Goal: Task Accomplishment & Management: Complete application form

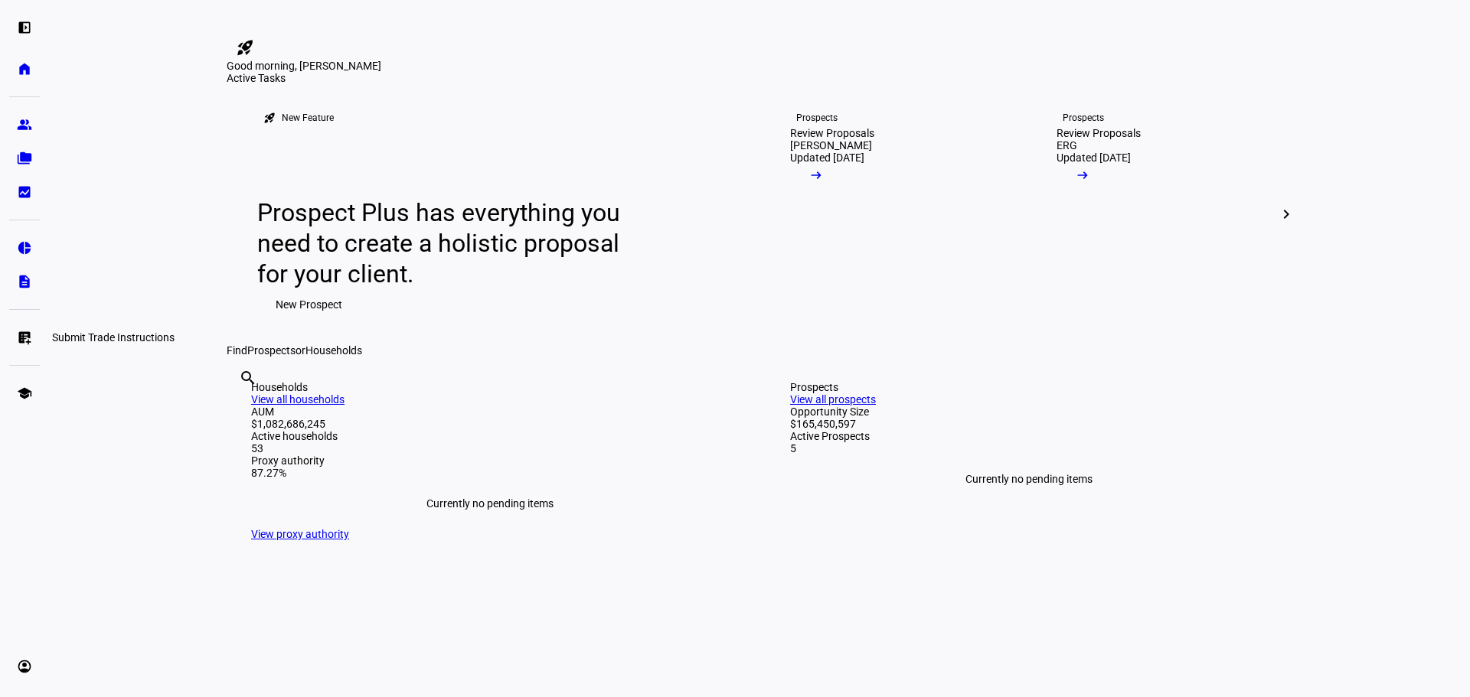
click at [15, 334] on link "list_alt_add Submit Trade Instructions" at bounding box center [24, 337] width 31 height 31
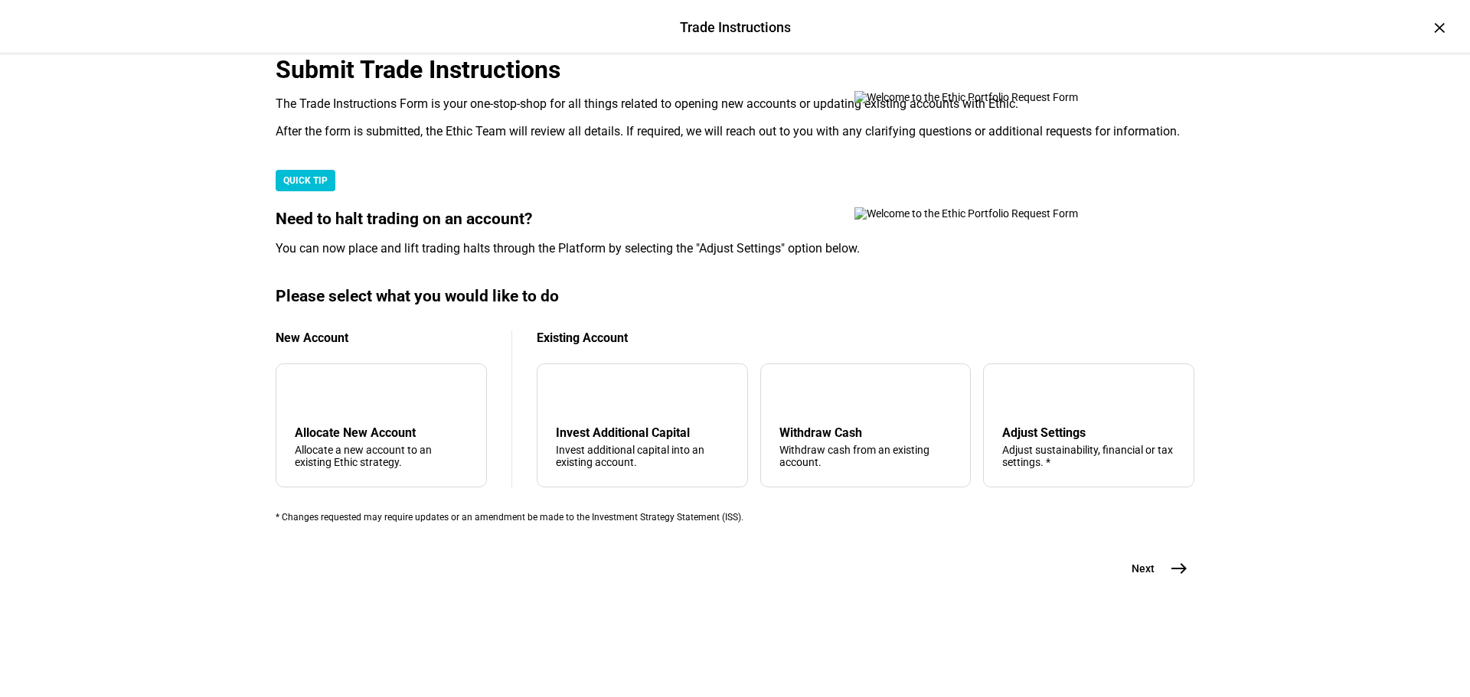
scroll to position [371, 0]
click at [819, 444] on div "Withdraw cash from an existing account." at bounding box center [865, 456] width 173 height 24
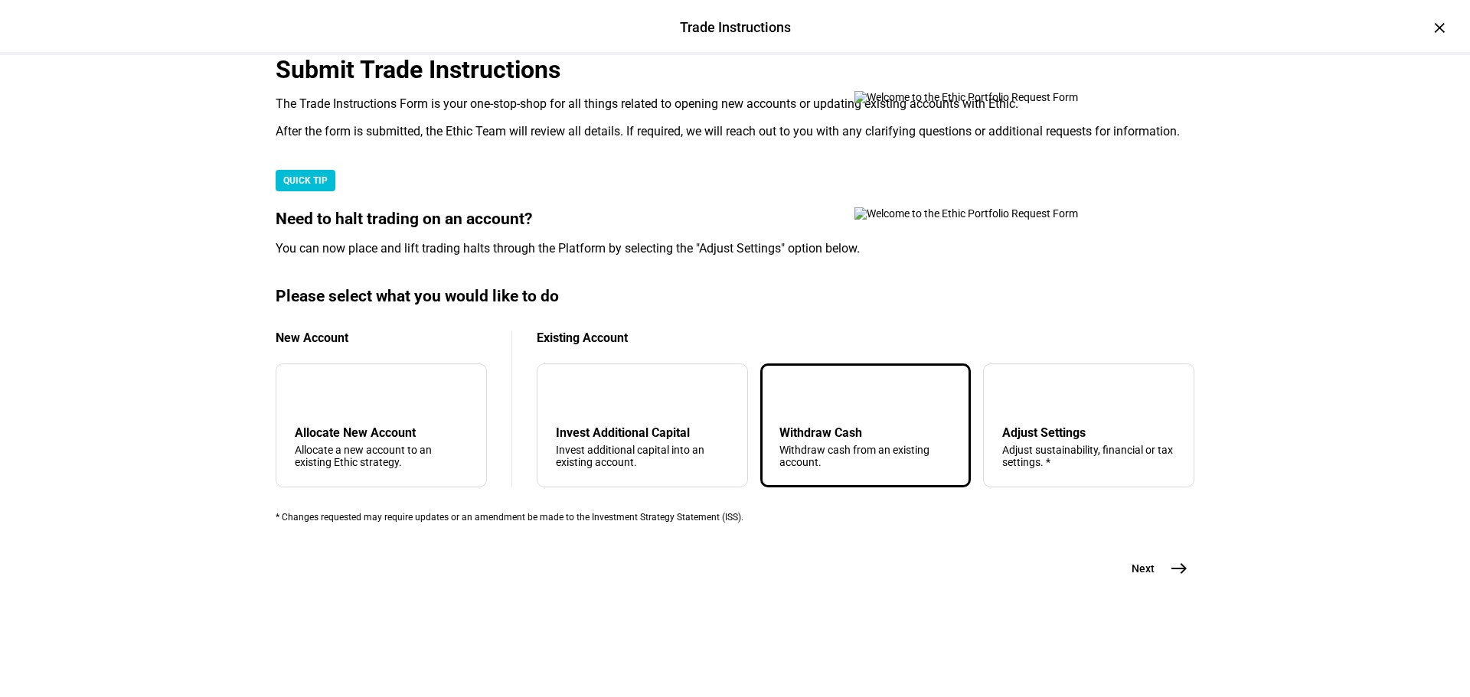
click at [1170, 578] on mat-icon "east" at bounding box center [1179, 569] width 18 height 18
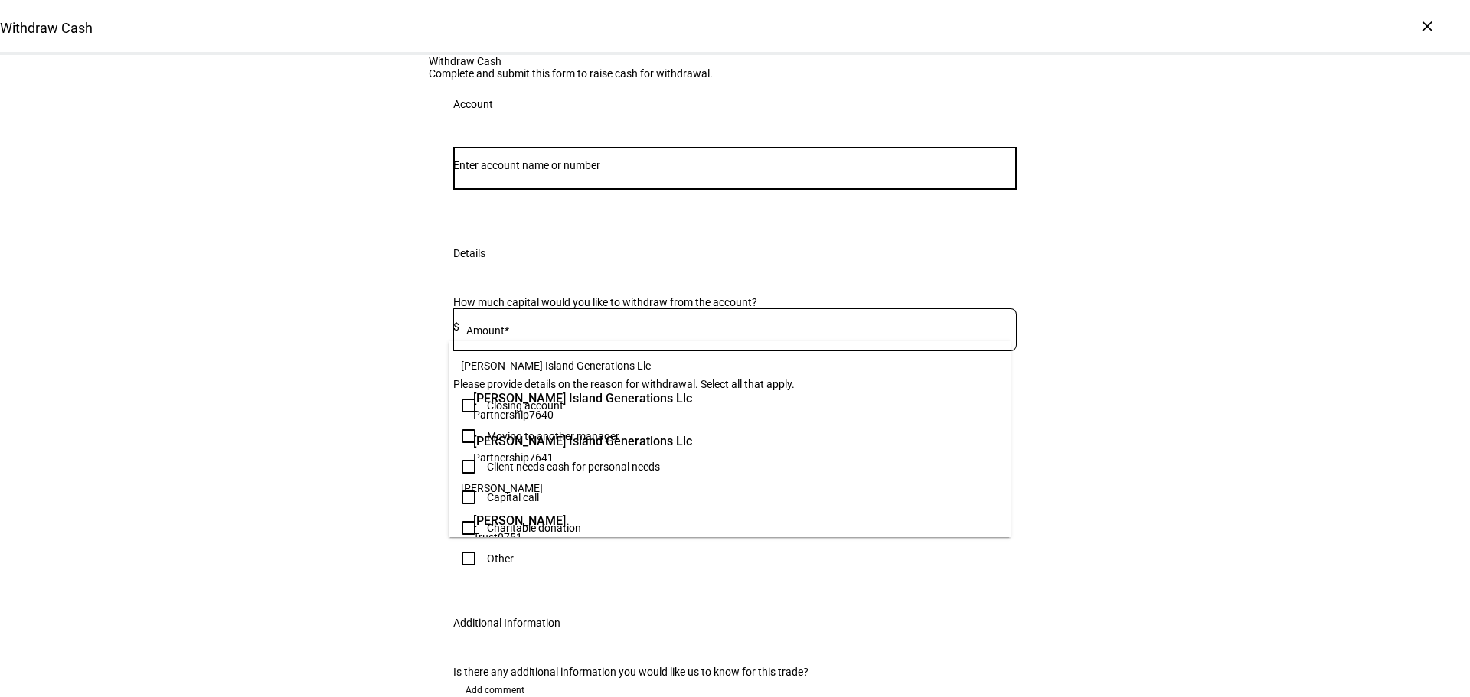
click at [638, 171] on input "Number" at bounding box center [734, 165] width 563 height 12
paste input "88179810"
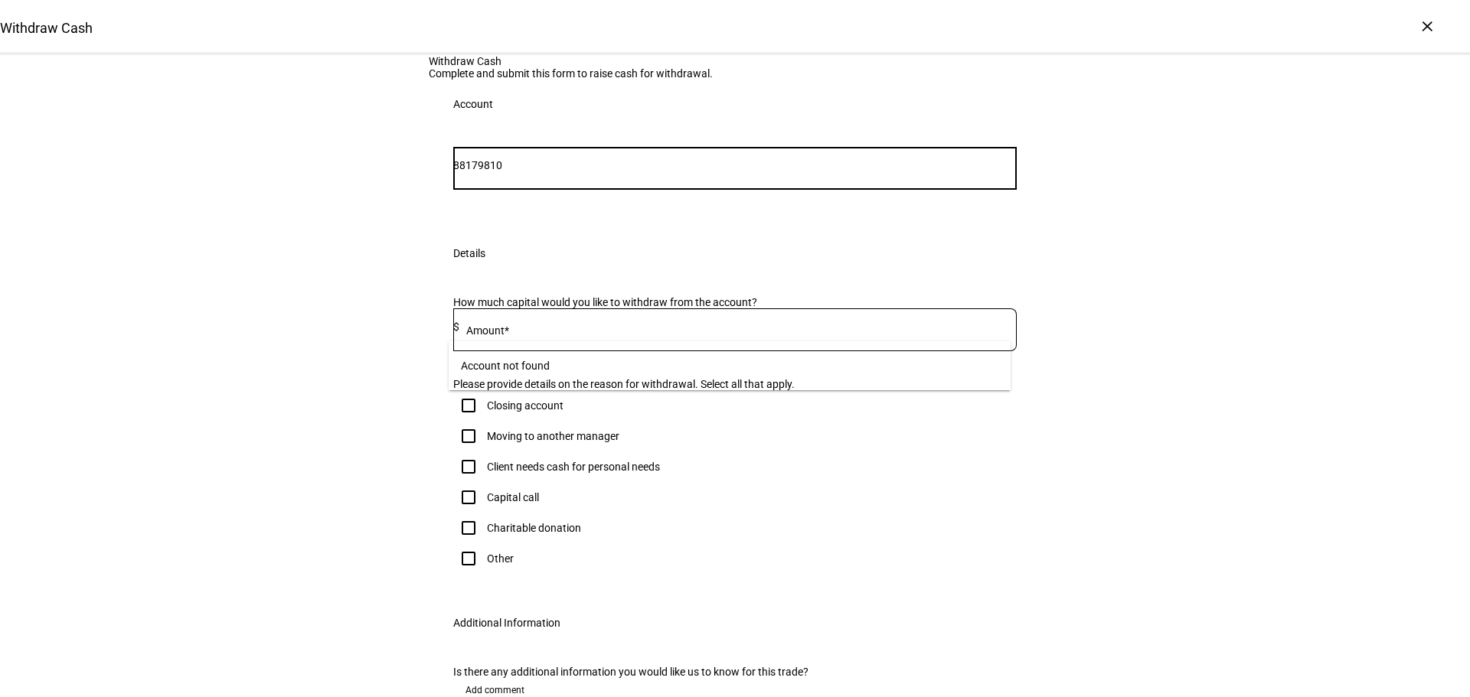
drag, startPoint x: 491, startPoint y: 318, endPoint x: 349, endPoint y: 335, distance: 142.7
click at [351, 334] on div "Withdraw Cash Complete and submit this form to raise cash for withdrawal. Accou…" at bounding box center [735, 409] width 1470 height 709
type input "9810"
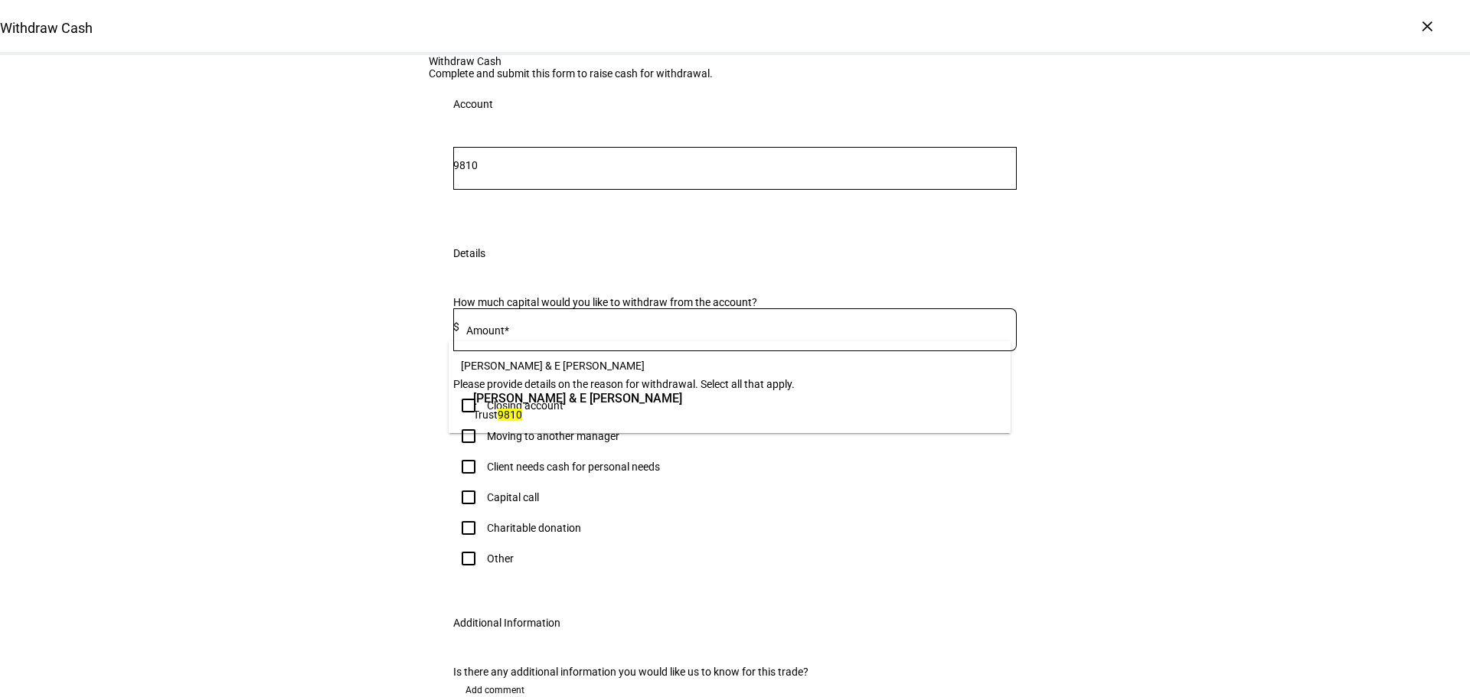
click at [526, 403] on span "[PERSON_NAME] & E [PERSON_NAME]" at bounding box center [577, 399] width 209 height 18
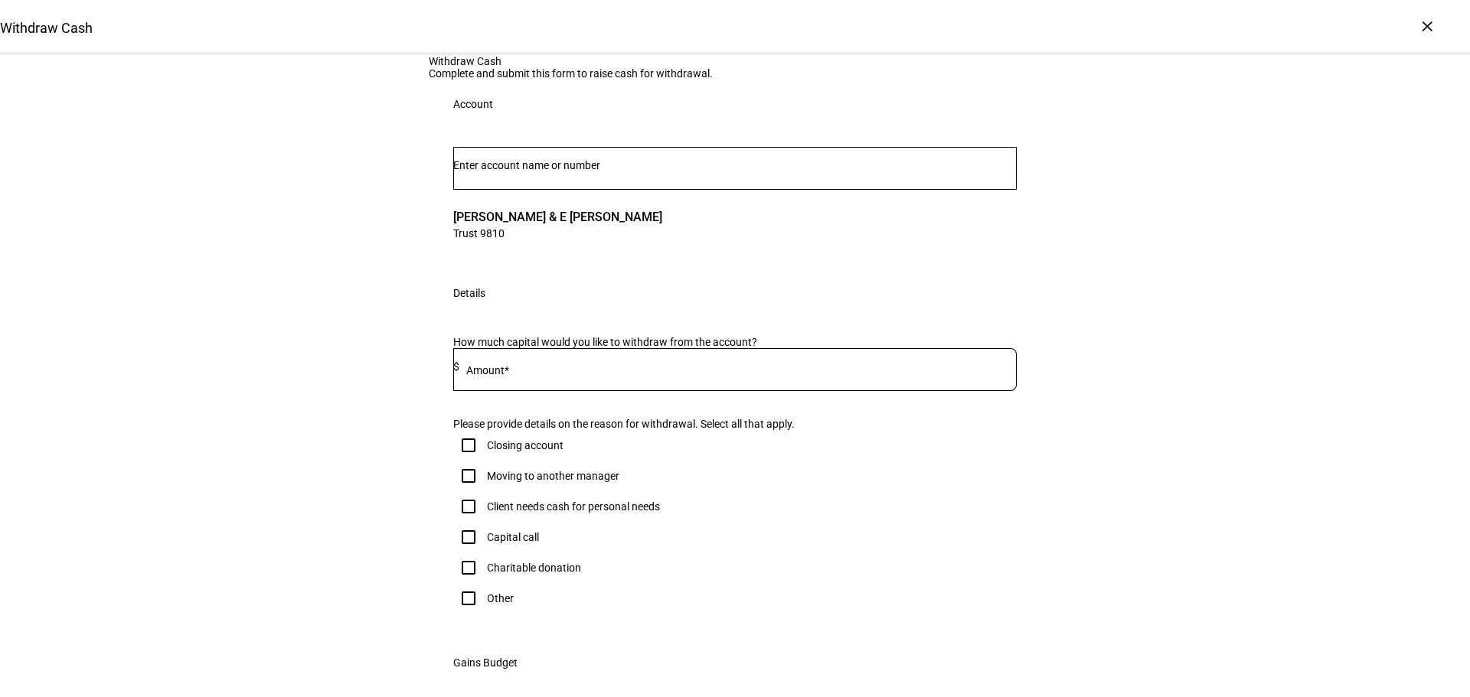
click at [527, 373] on input at bounding box center [737, 367] width 557 height 12
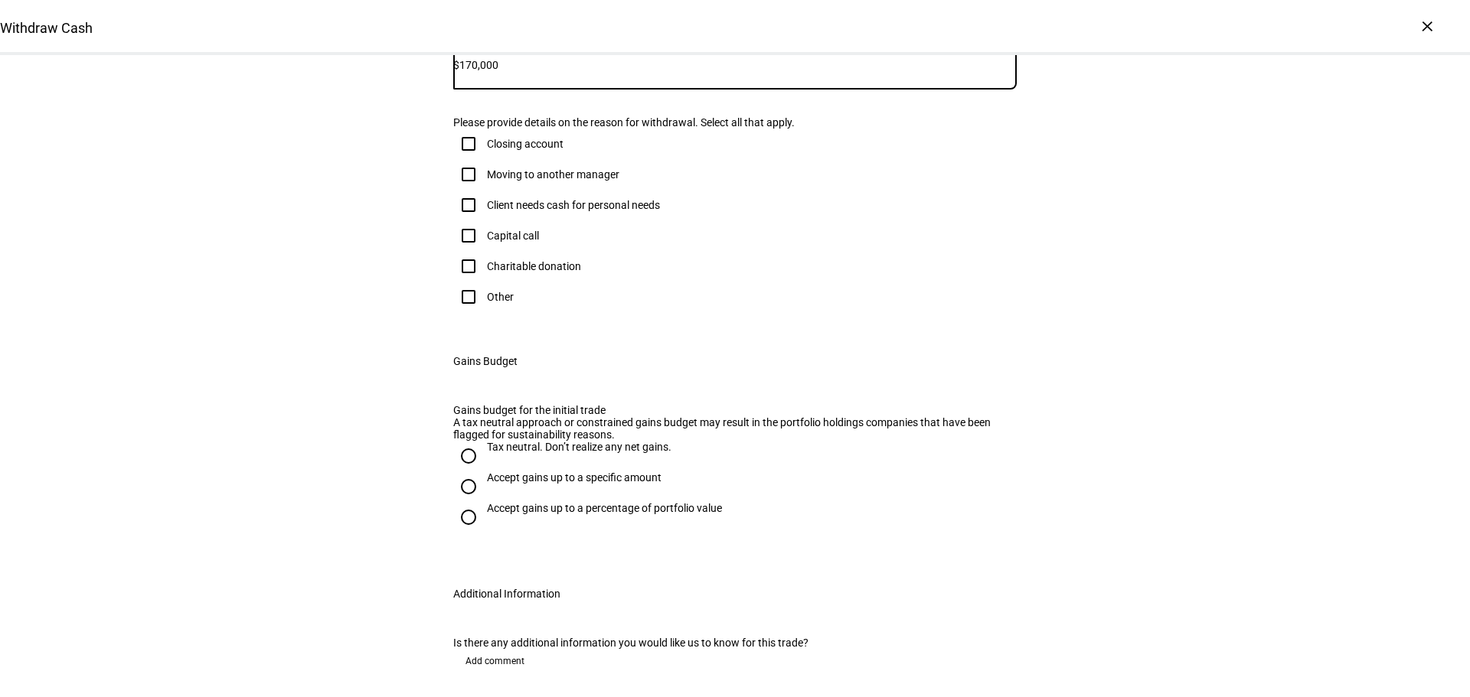
scroll to position [306, 0]
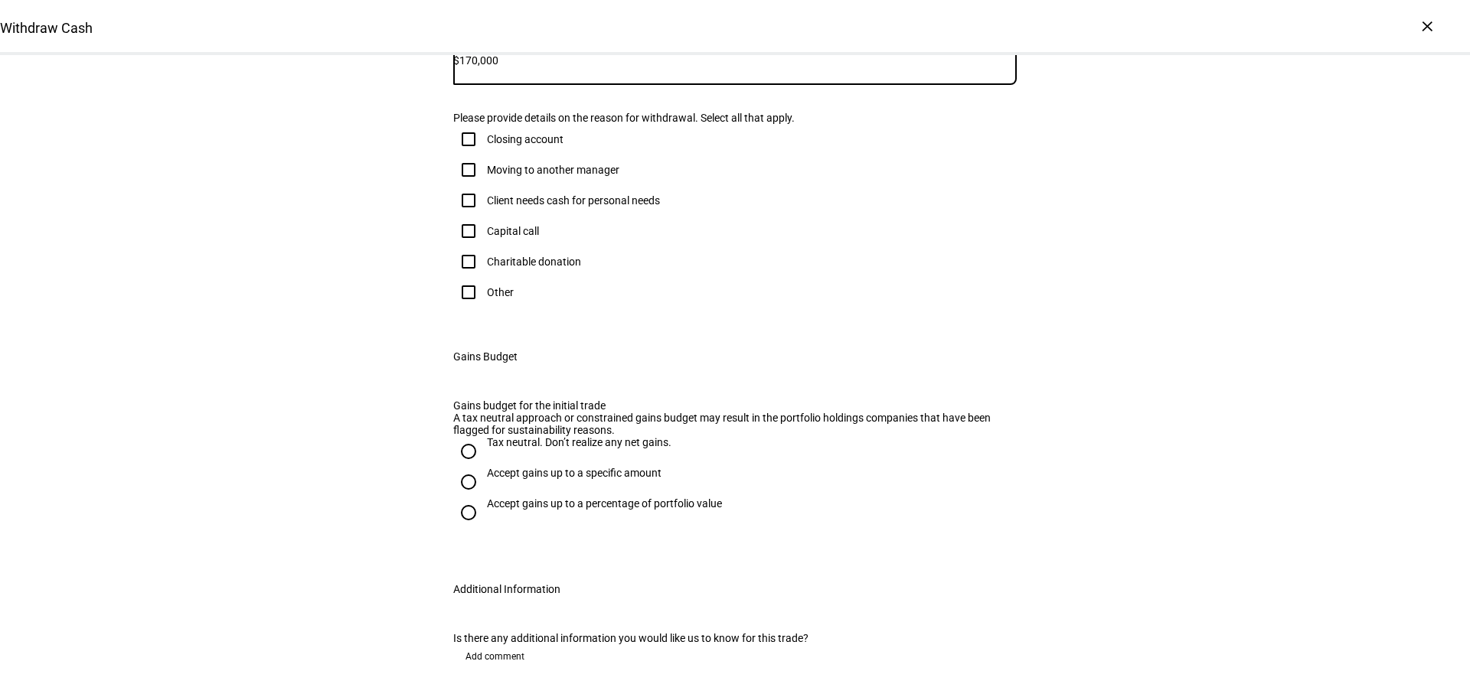
type input "170,000"
click at [462, 308] on input "Other" at bounding box center [468, 292] width 31 height 31
checkbox input "true"
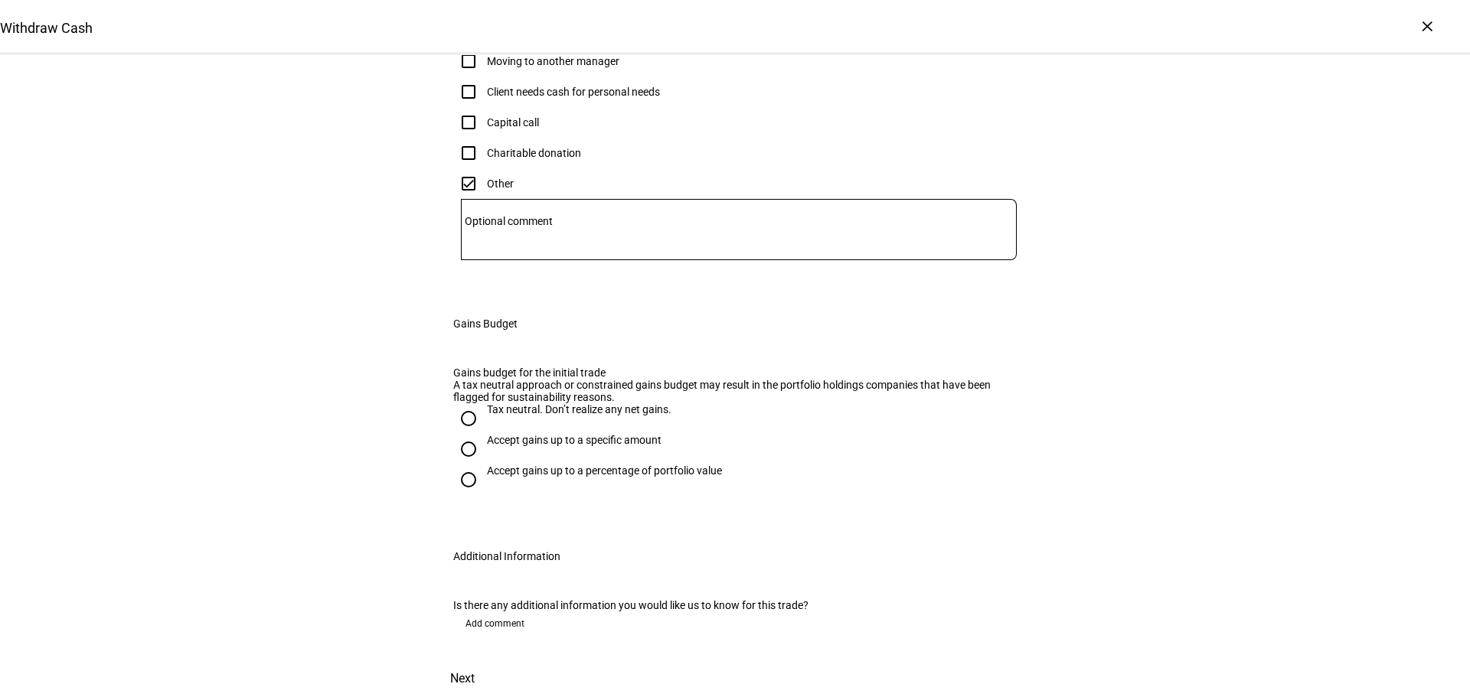
click at [463, 434] on input "Tax neutral. Don’t realize any net gains." at bounding box center [468, 418] width 31 height 31
radio input "true"
click at [475, 661] on span "Next" at bounding box center [462, 679] width 24 height 37
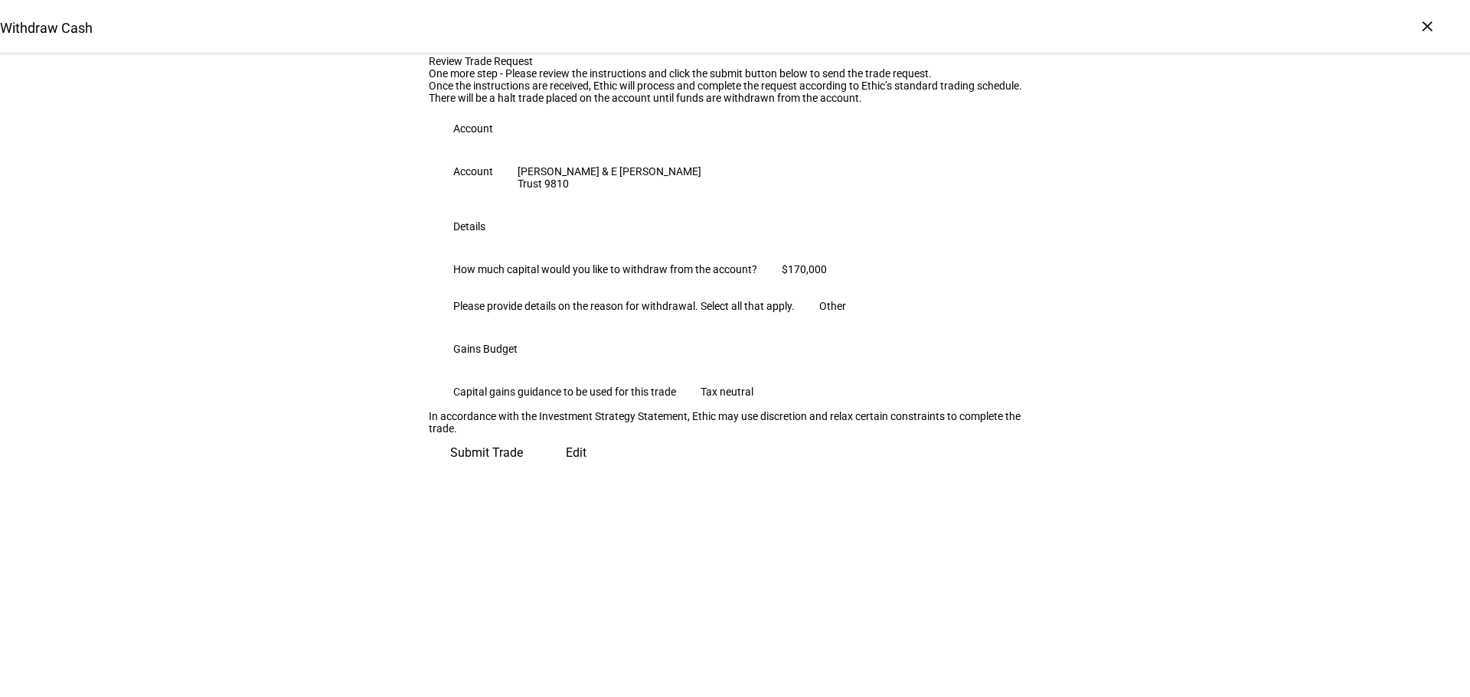
scroll to position [155, 0]
click at [523, 472] on span "Submit Trade" at bounding box center [486, 453] width 73 height 37
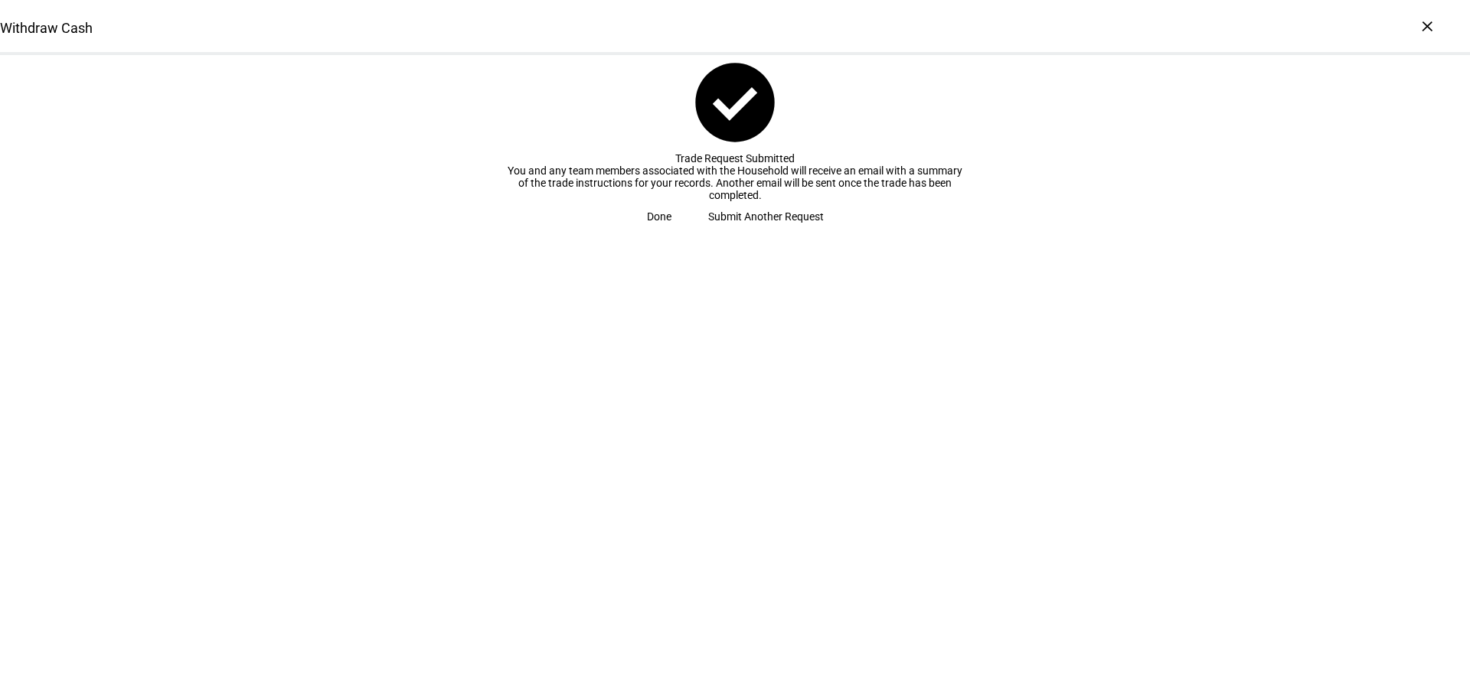
click at [723, 232] on span "Submit Another Request" at bounding box center [766, 216] width 116 height 31
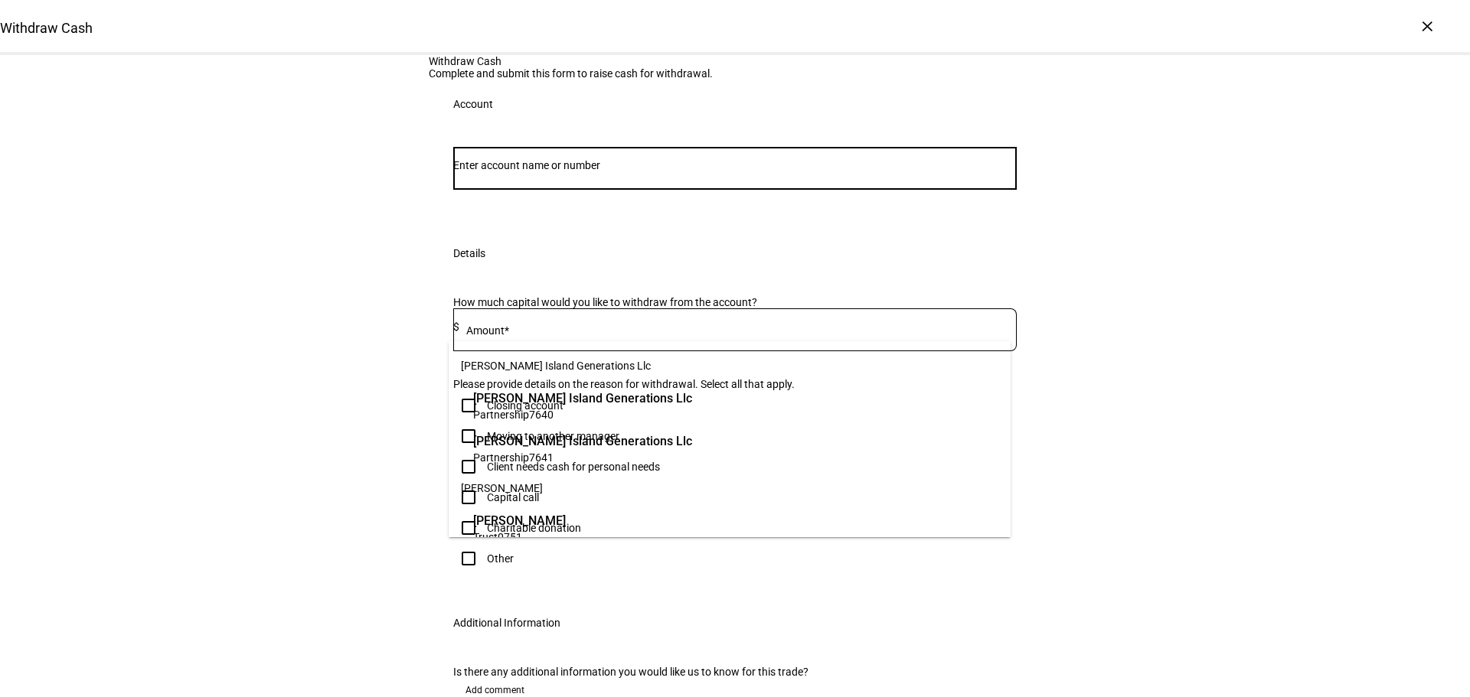
click at [648, 171] on input "Number" at bounding box center [734, 165] width 563 height 12
paste input "49018947"
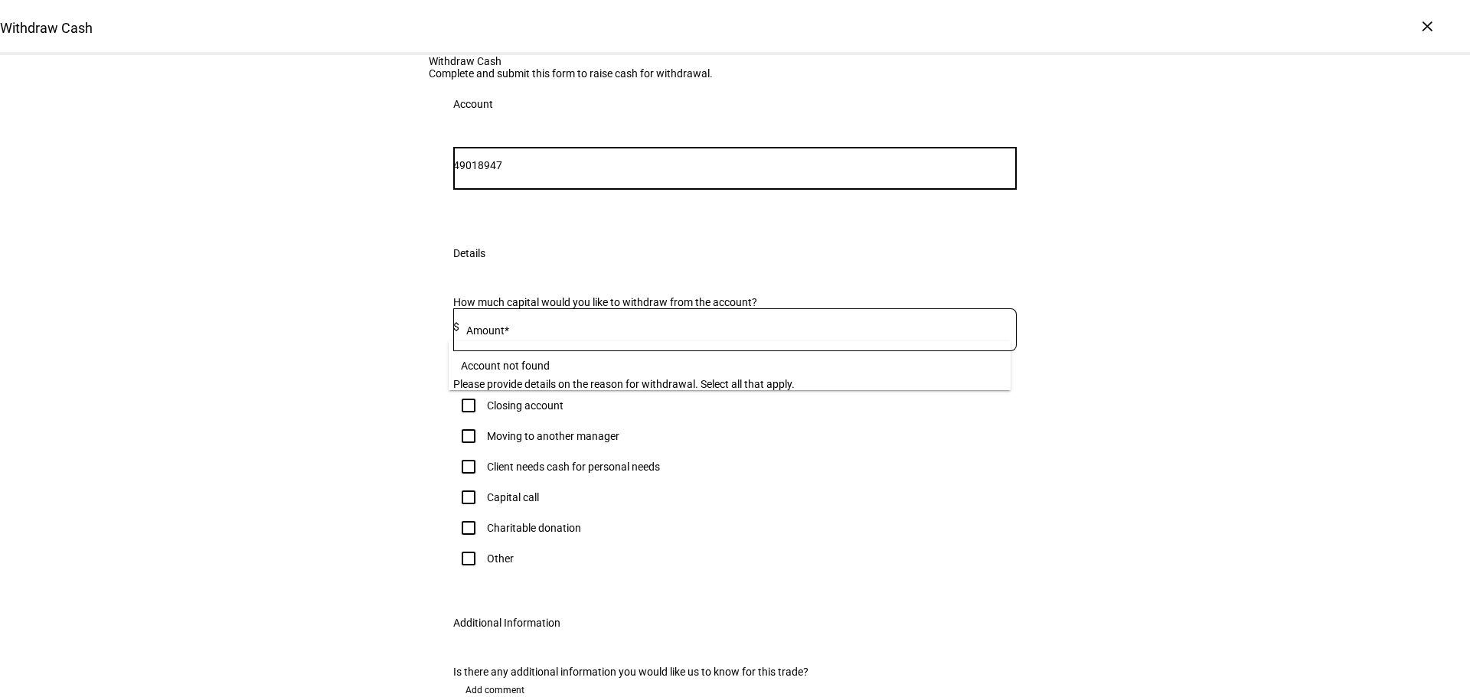
drag, startPoint x: 488, startPoint y: 325, endPoint x: 425, endPoint y: 331, distance: 63.0
click at [429, 229] on div "49018947 Account" at bounding box center [735, 179] width 612 height 100
type input "8947"
click at [682, 413] on span "Trust 8947" at bounding box center [577, 414] width 209 height 15
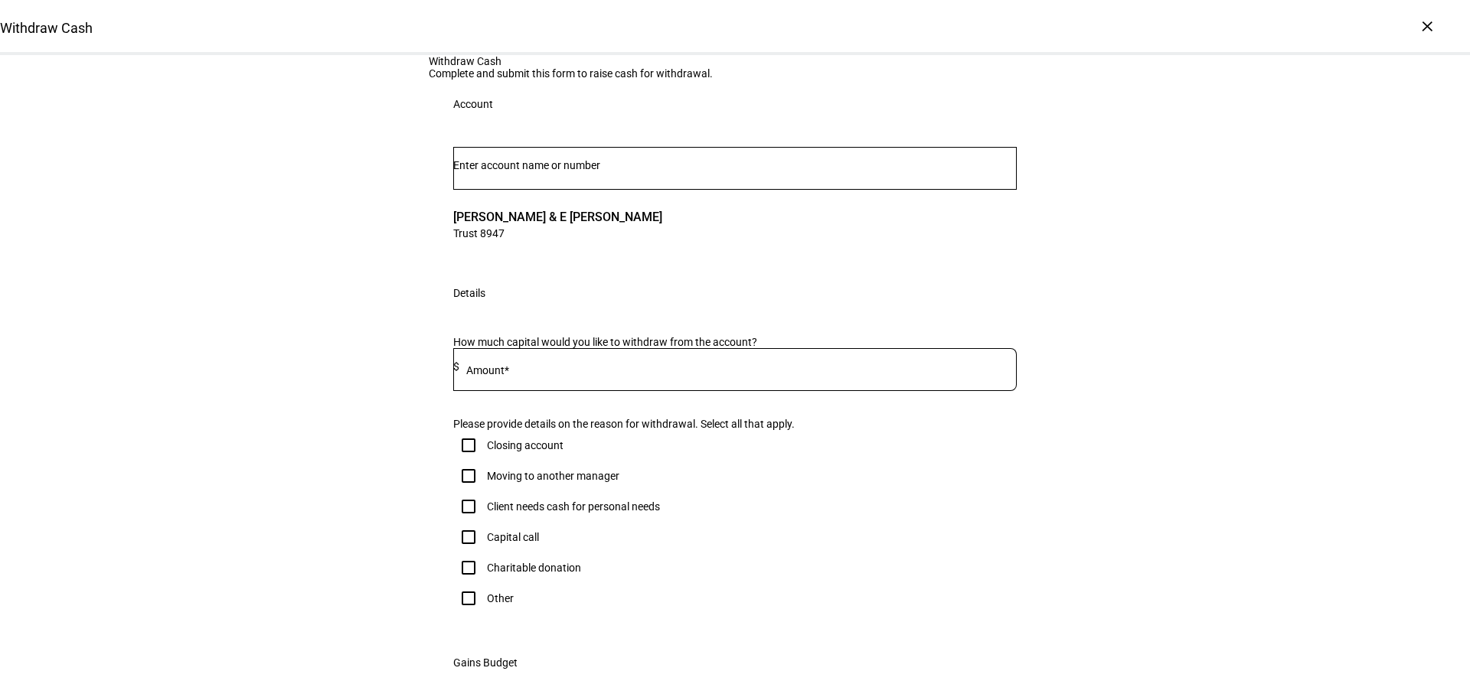
drag, startPoint x: 720, startPoint y: 548, endPoint x: 719, endPoint y: 557, distance: 8.6
click at [720, 373] on input at bounding box center [737, 367] width 557 height 12
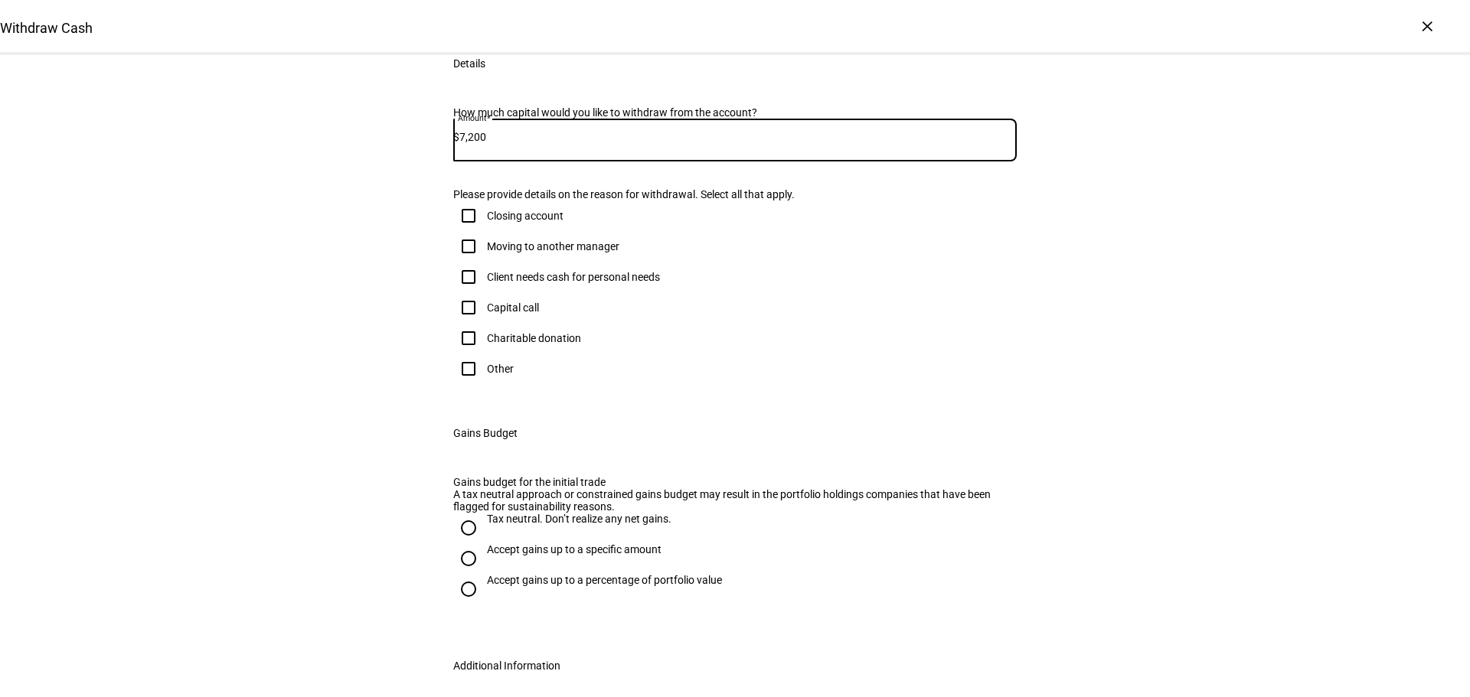
type input "7,200"
click at [465, 384] on input "Other" at bounding box center [468, 369] width 31 height 31
checkbox input "true"
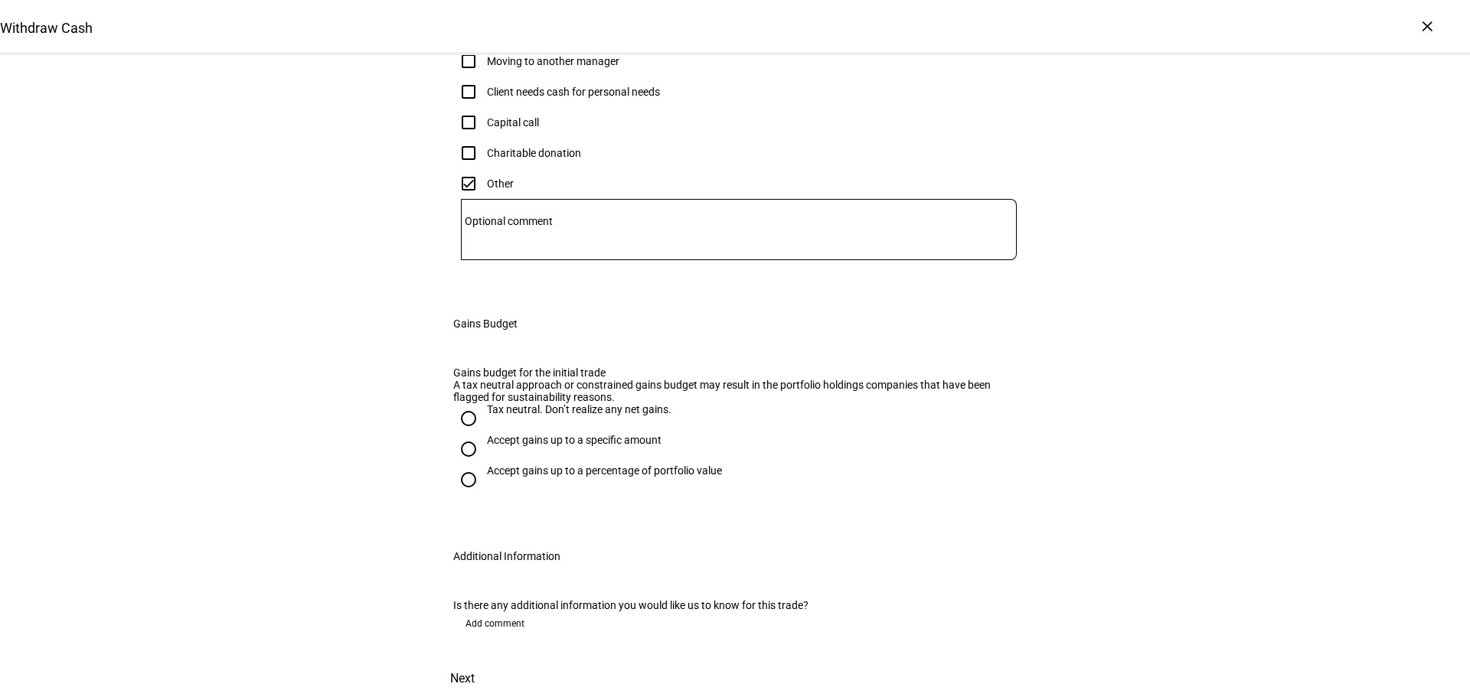
click at [508, 416] on div "Tax neutral. Don’t realize any net gains." at bounding box center [579, 409] width 184 height 12
click at [484, 434] on input "Tax neutral. Don’t realize any net gains." at bounding box center [468, 418] width 31 height 31
radio input "true"
click at [475, 661] on span "Next" at bounding box center [462, 679] width 24 height 37
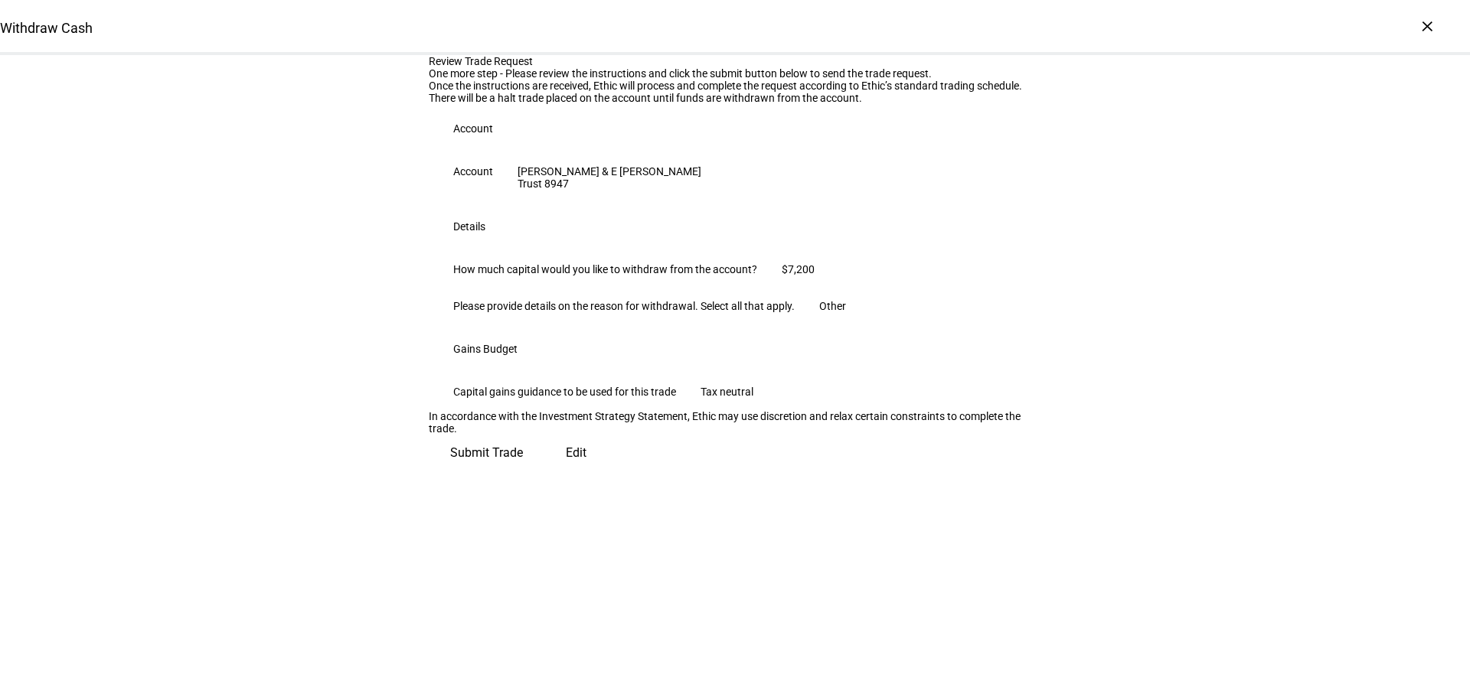
scroll to position [155, 0]
click at [523, 472] on span "Submit Trade" at bounding box center [486, 453] width 73 height 37
